Goal: Information Seeking & Learning: Learn about a topic

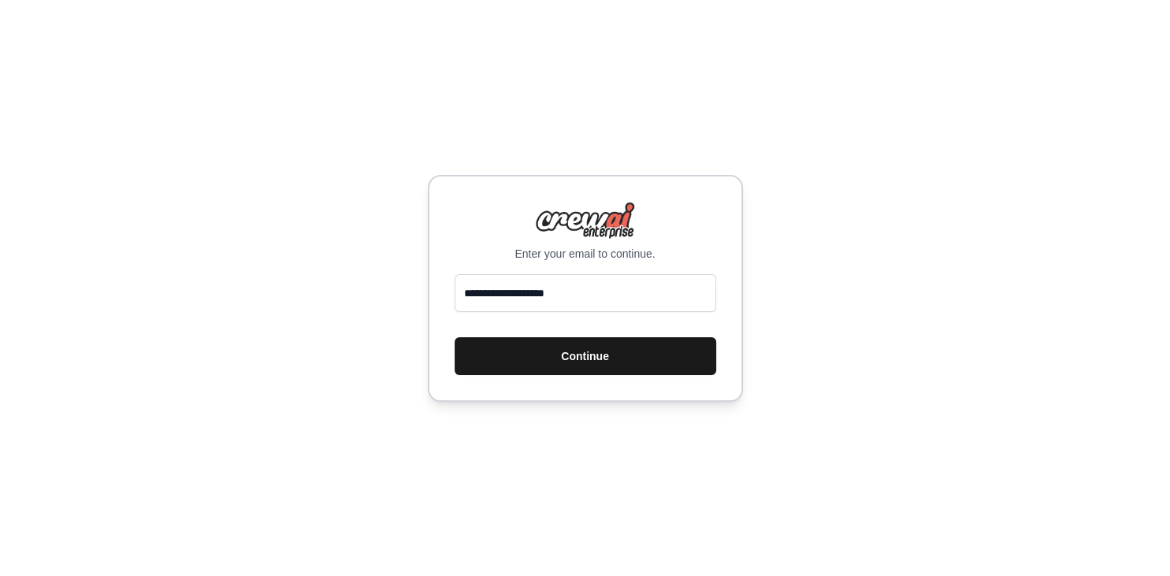
type input "**********"
click at [596, 351] on button "Continue" at bounding box center [586, 356] width 262 height 38
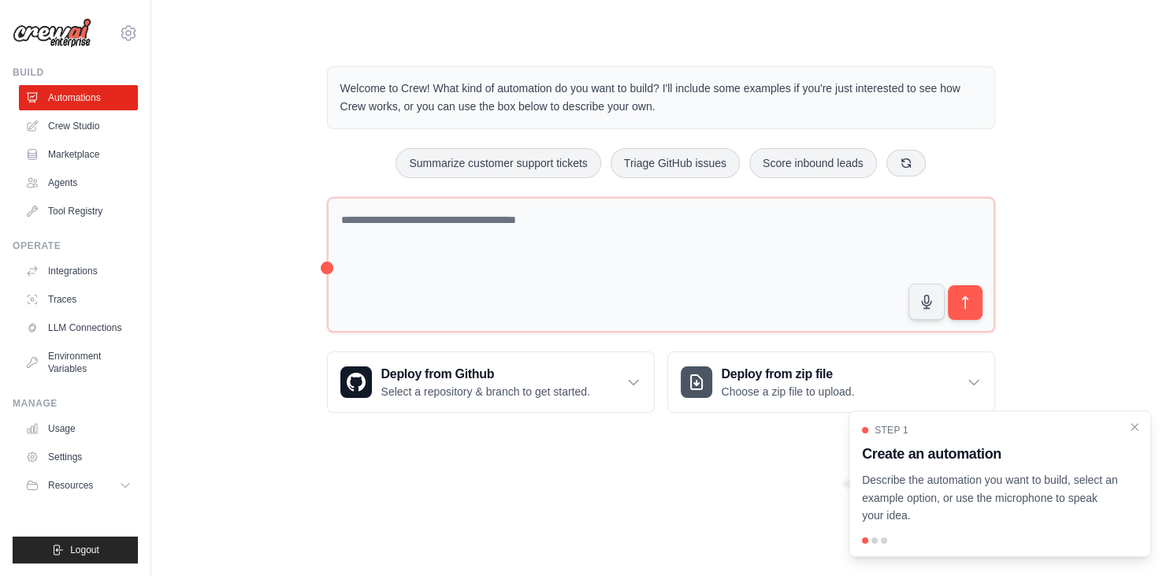
click at [67, 46] on img at bounding box center [52, 33] width 79 height 30
click at [72, 29] on img at bounding box center [52, 33] width 79 height 30
click at [69, 483] on span "Resources" at bounding box center [72, 485] width 45 height 13
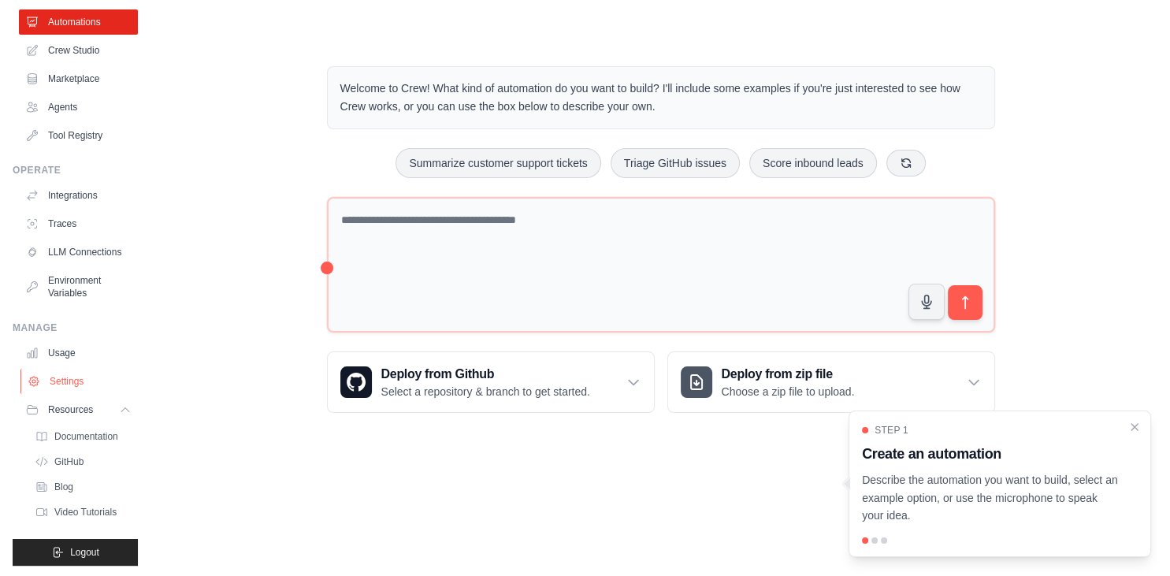
scroll to position [77, 0]
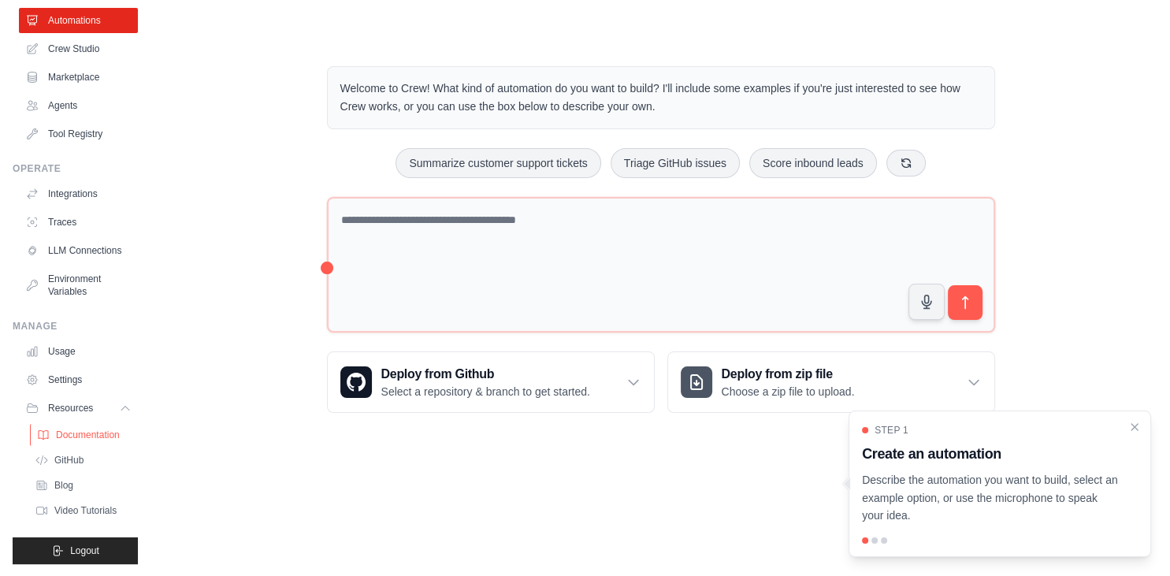
click at [98, 439] on span "Documentation" at bounding box center [88, 435] width 64 height 13
